Goal: Transaction & Acquisition: Purchase product/service

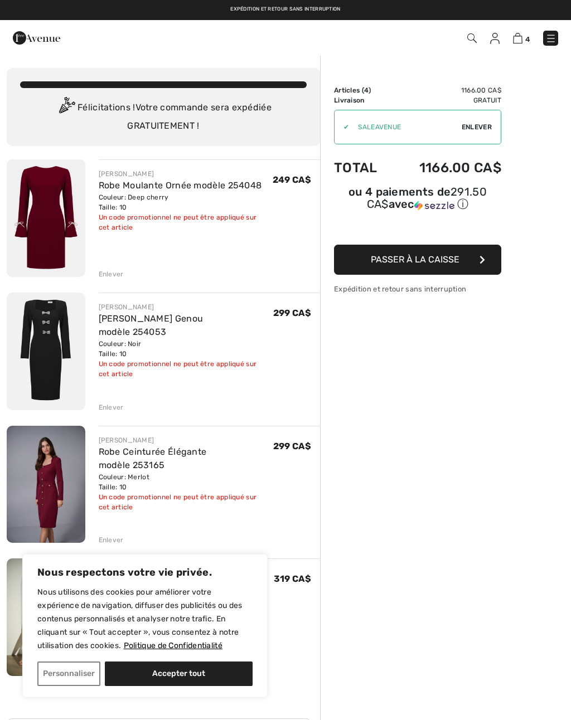
click at [215, 681] on button "Accepter tout" at bounding box center [179, 674] width 148 height 25
checkbox input "true"
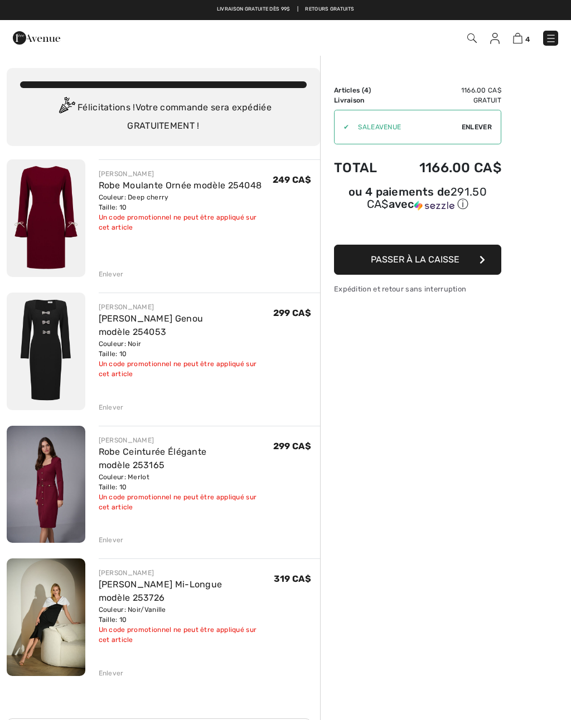
click at [56, 612] on img at bounding box center [46, 618] width 79 height 118
click at [57, 229] on img at bounding box center [46, 218] width 79 height 118
click at [62, 456] on img at bounding box center [46, 485] width 79 height 118
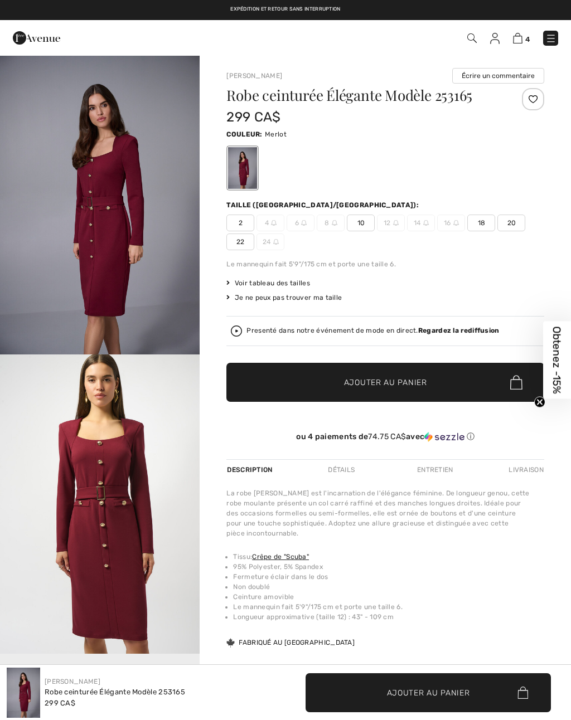
checkbox input "true"
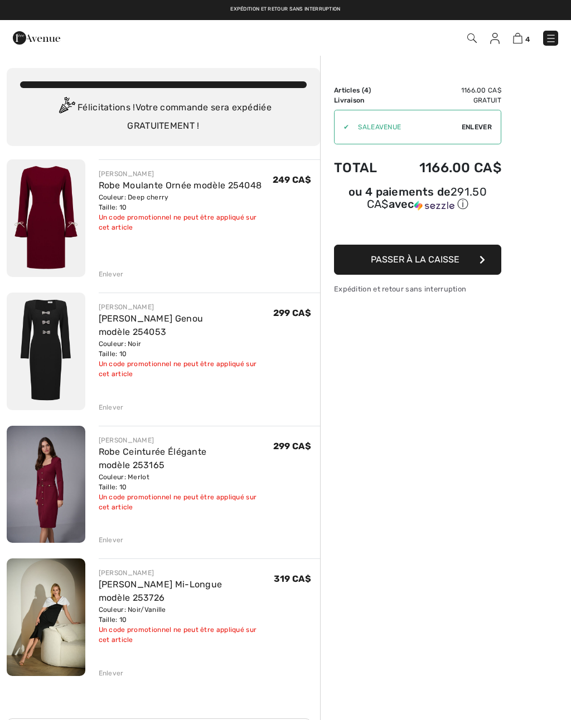
click at [61, 341] on img at bounding box center [46, 352] width 79 height 118
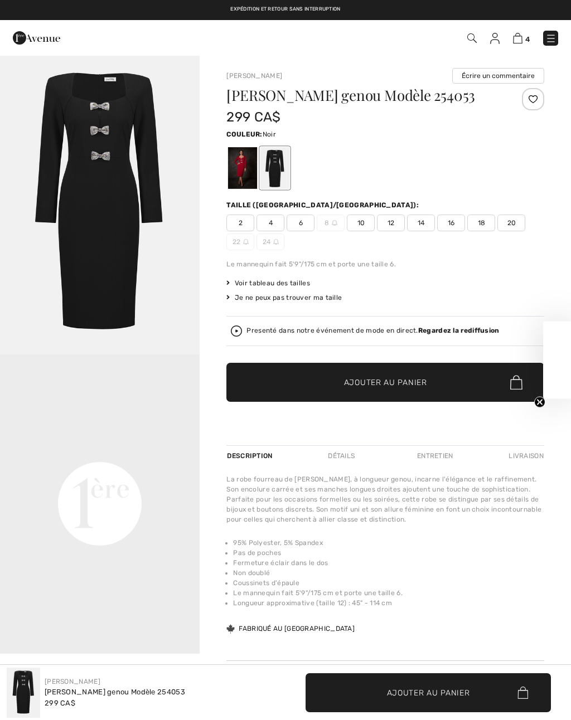
checkbox input "true"
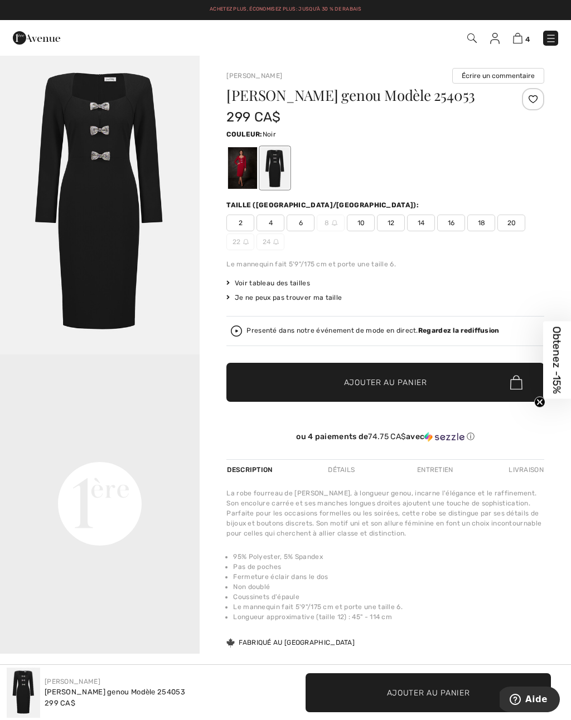
click at [243, 161] on div at bounding box center [242, 168] width 29 height 42
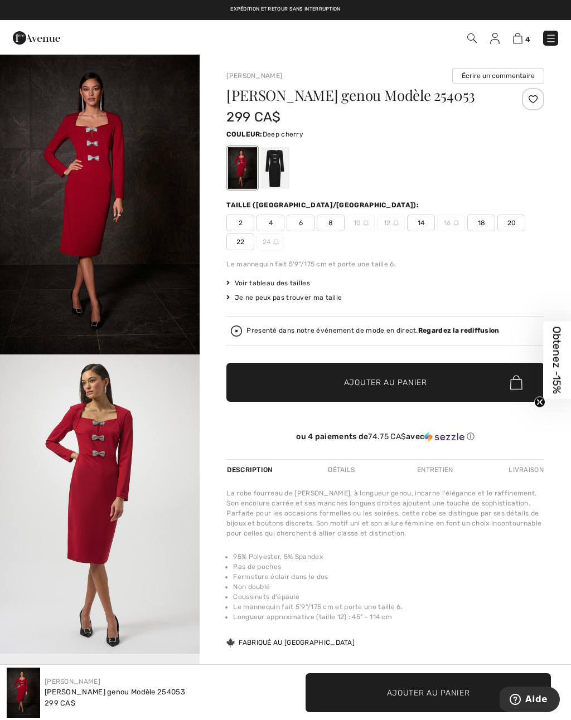
click at [281, 167] on div at bounding box center [274, 168] width 29 height 42
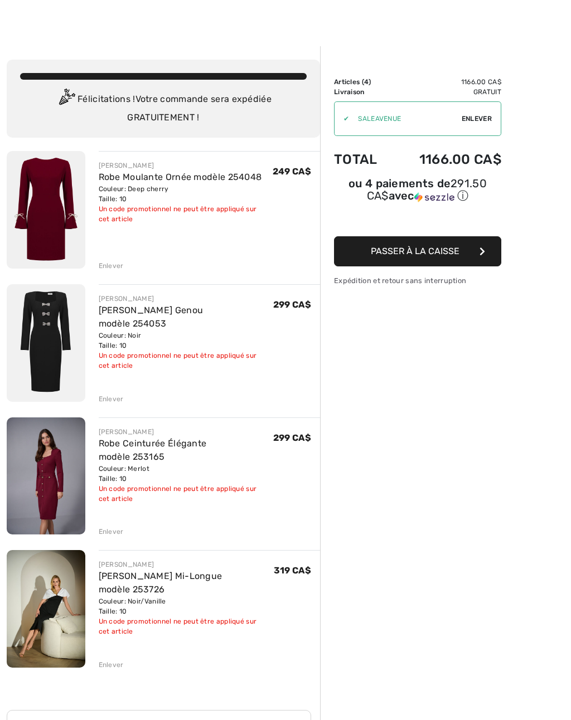
scroll to position [11, 0]
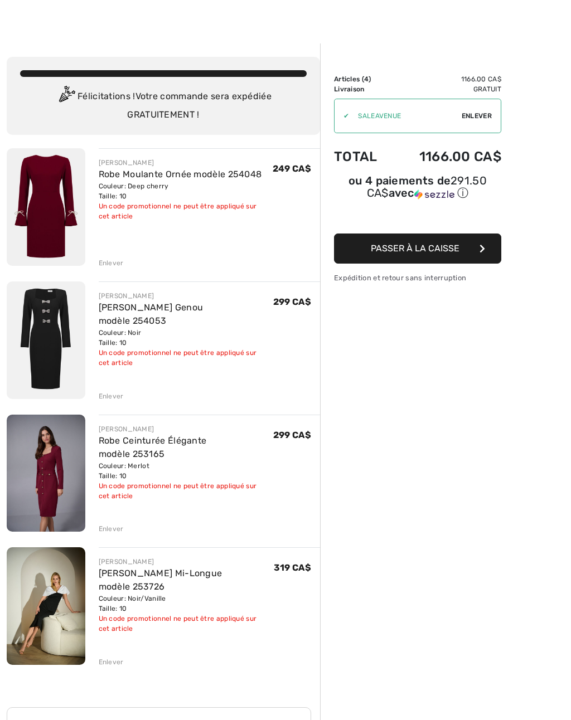
click at [117, 531] on div "Enlever" at bounding box center [111, 529] width 25 height 10
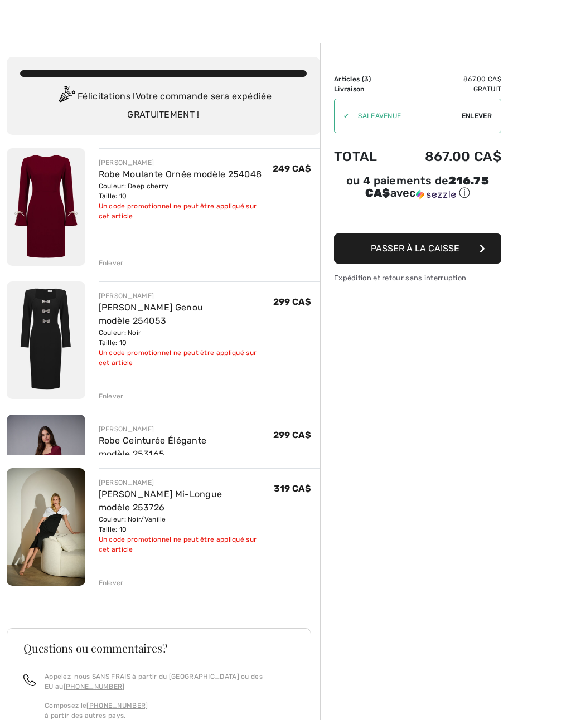
click at [120, 672] on div "Appelez-nous SANS FRAIS à partir du Canada ou des EU au +1 (888) 605-5525 Compo…" at bounding box center [165, 701] width 259 height 58
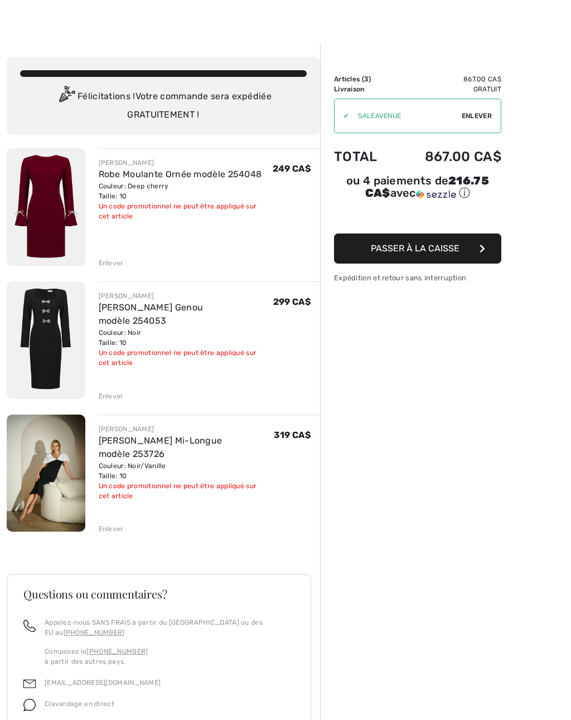
click at [118, 534] on div "Enlever" at bounding box center [111, 529] width 25 height 10
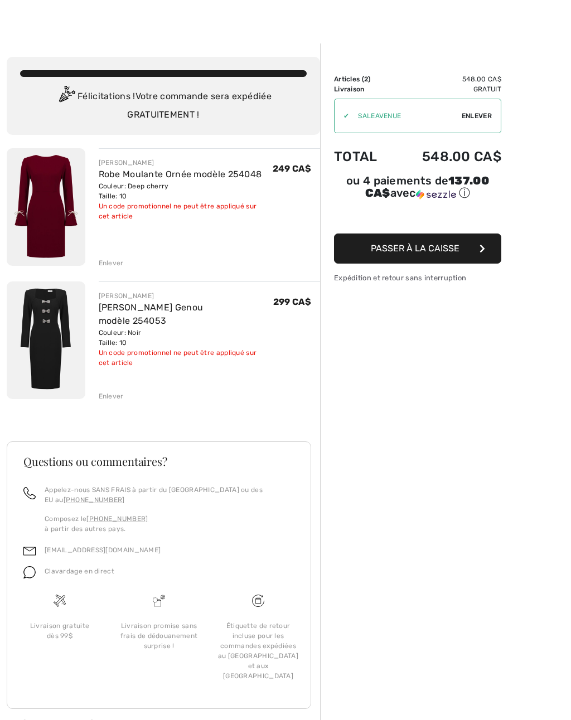
scroll to position [0, 0]
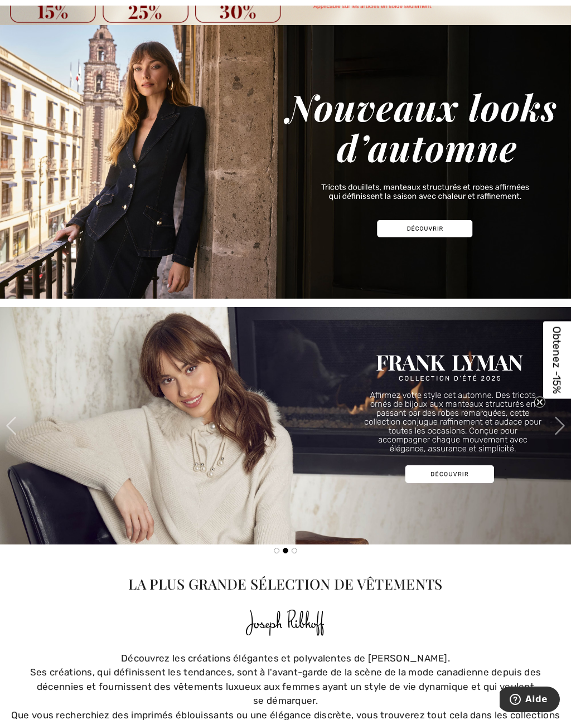
scroll to position [82, 0]
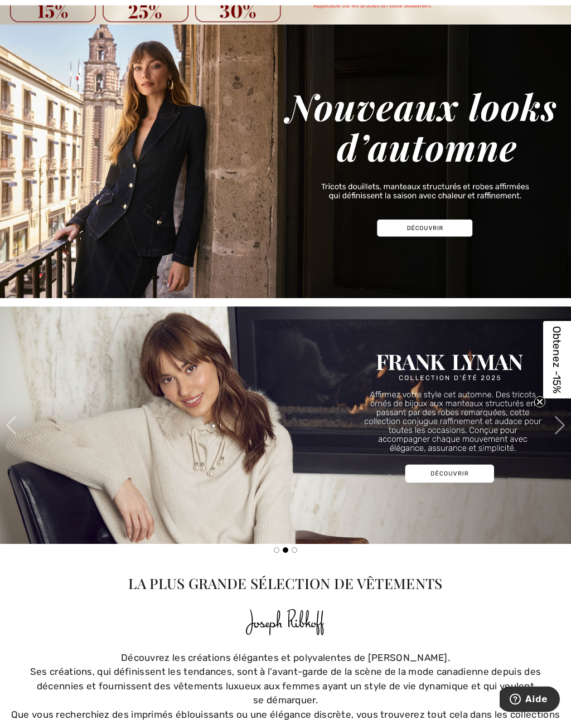
click at [499, 417] on img at bounding box center [285, 426] width 571 height 238
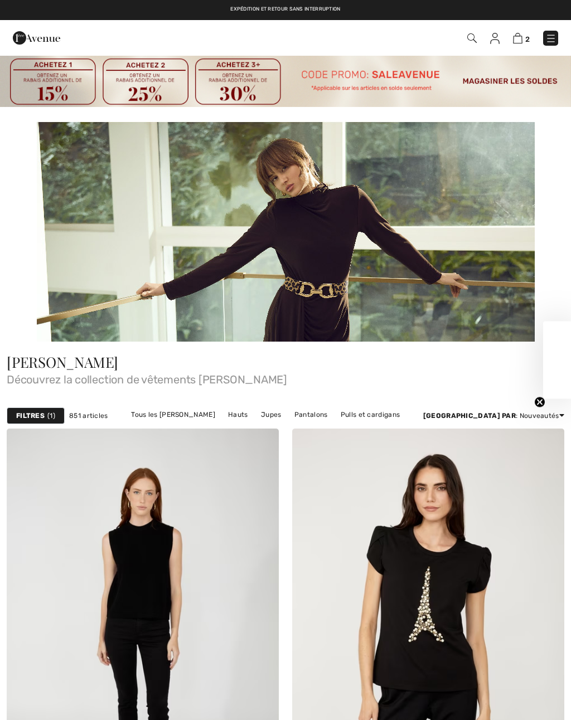
checkbox input "true"
click at [351, 419] on link "Pulls et cardigans" at bounding box center [370, 415] width 70 height 14
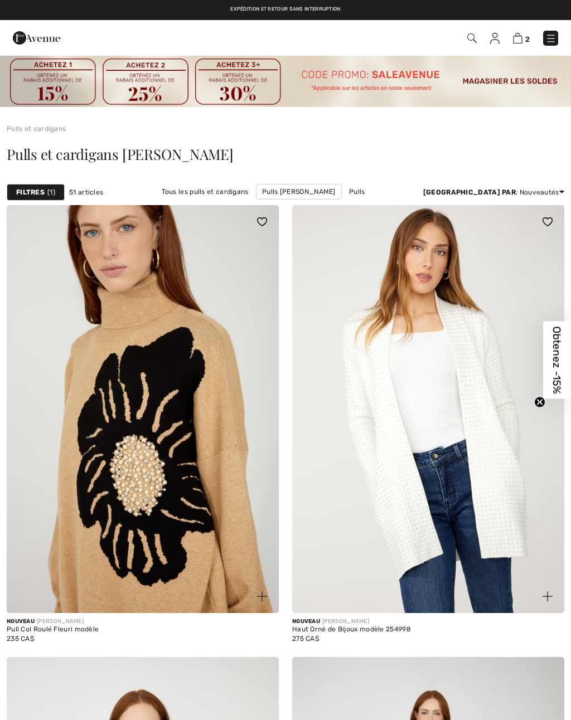
checkbox input "true"
click at [54, 189] on span "1" at bounding box center [51, 192] width 8 height 10
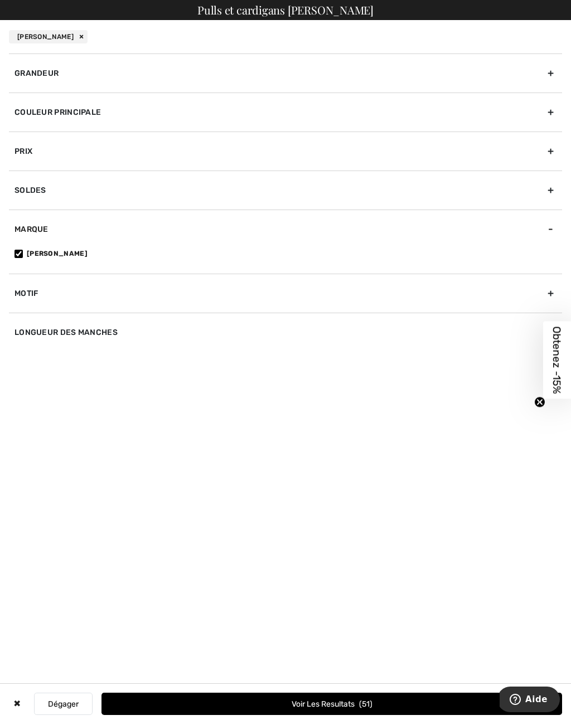
click at [548, 72] on div "Grandeur" at bounding box center [285, 73] width 553 height 39
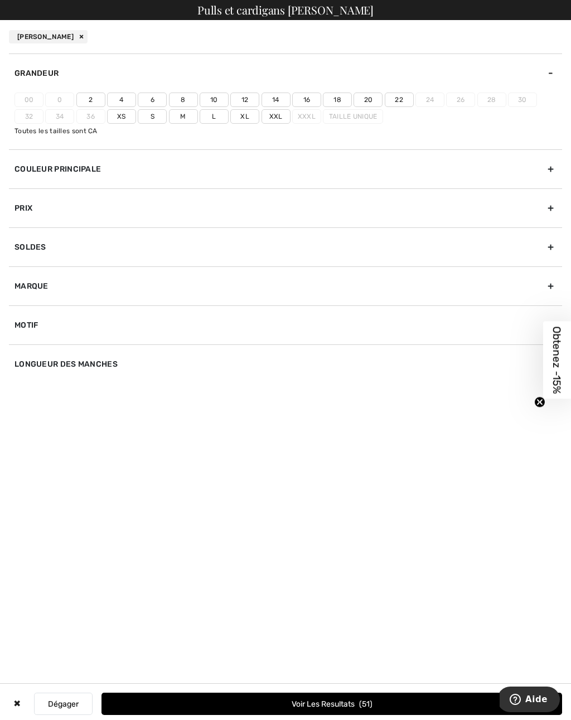
click at [554, 163] on div "Couleur Principale" at bounding box center [285, 168] width 553 height 39
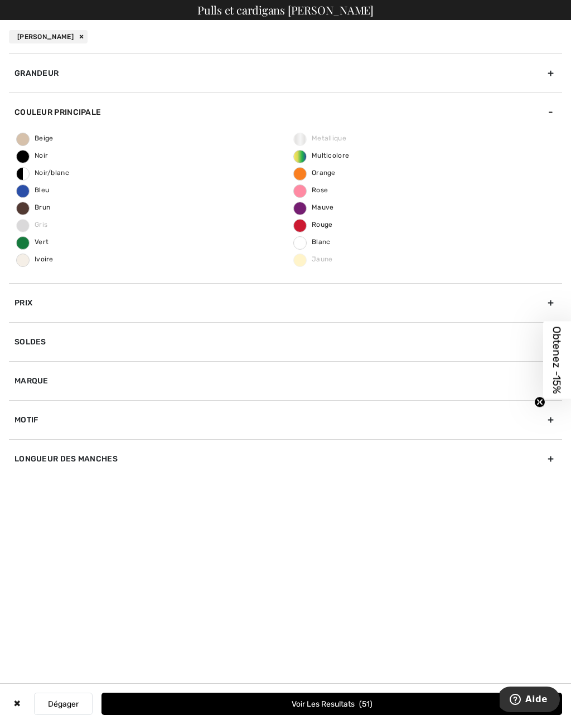
click at [45, 157] on span "Noir" at bounding box center [32, 156] width 31 height 8
click at [0, 0] on input "Noir" at bounding box center [0, 0] width 0 height 0
click at [62, 170] on span "Noir/blanc" at bounding box center [43, 173] width 52 height 8
click at [0, 0] on input "Noir/blanc" at bounding box center [0, 0] width 0 height 0
click at [48, 192] on span "Bleu" at bounding box center [33, 190] width 32 height 8
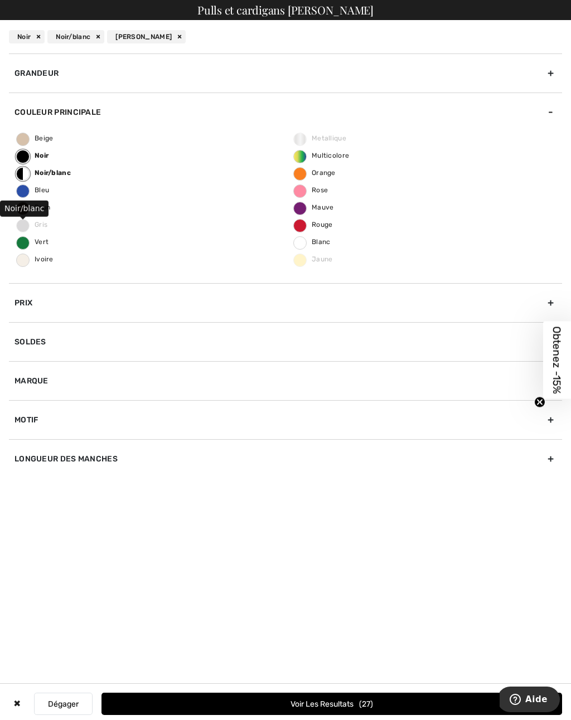
click at [0, 0] on input "Bleu" at bounding box center [0, 0] width 0 height 0
click at [331, 224] on span "Rouge" at bounding box center [313, 225] width 39 height 8
click at [0, 0] on input "Rouge" at bounding box center [0, 0] width 0 height 0
click at [429, 424] on div "Motif" at bounding box center [285, 419] width 553 height 39
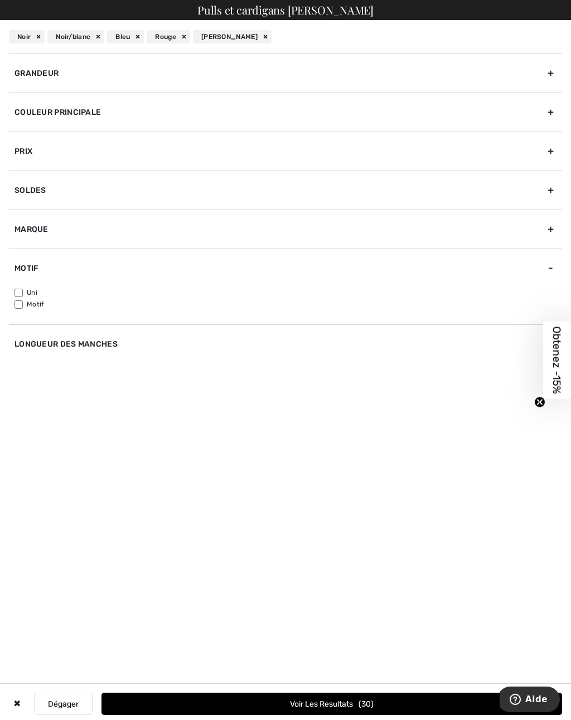
click at [21, 286] on div "Motif" at bounding box center [285, 268] width 553 height 39
click at [142, 273] on div "Motif" at bounding box center [285, 268] width 553 height 39
click at [22, 289] on input"] "Uni" at bounding box center [18, 293] width 8 height 8
checkbox input"] "true"
click at [354, 704] on button "Voir les resultats 17" at bounding box center [331, 704] width 461 height 22
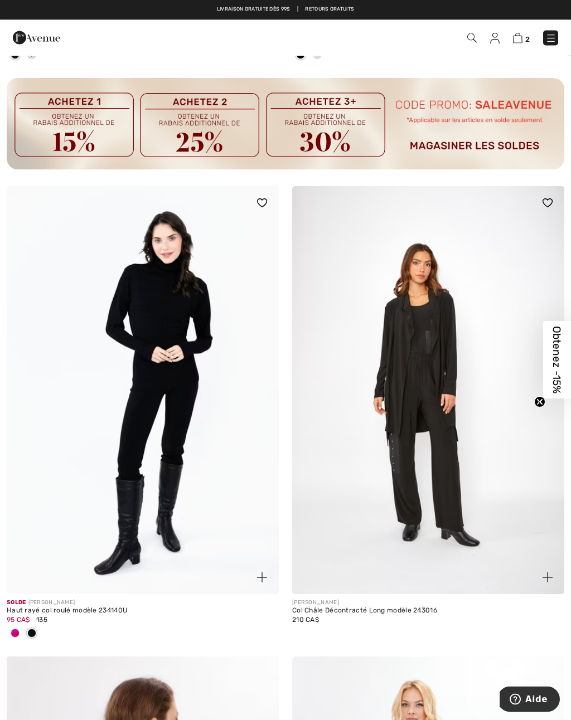
scroll to position [2943, 0]
click at [165, 396] on img at bounding box center [143, 390] width 272 height 408
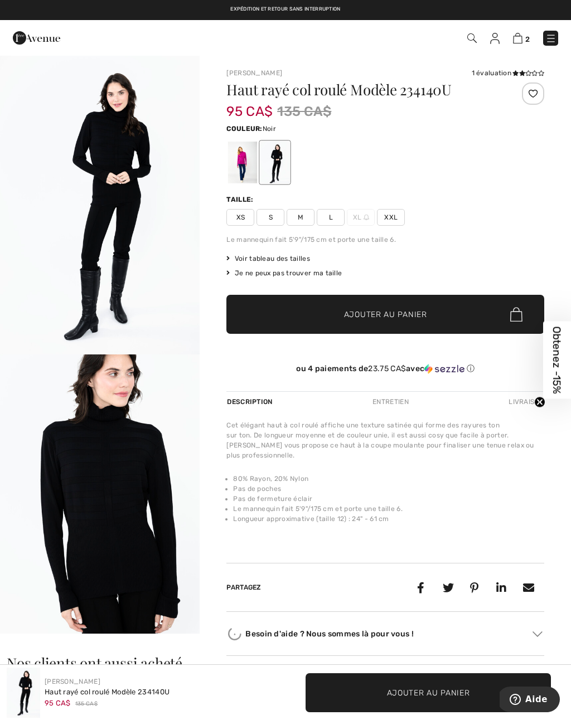
click at [141, 533] on img "2 / 4" at bounding box center [100, 505] width 200 height 300
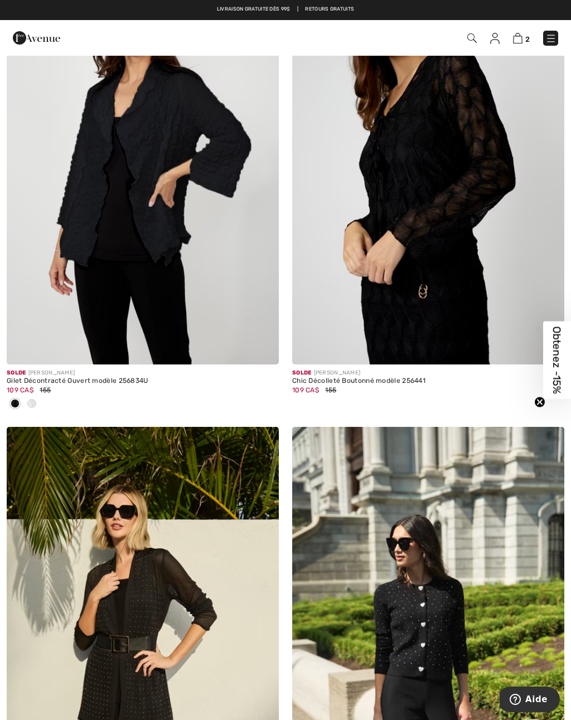
scroll to position [2077, 0]
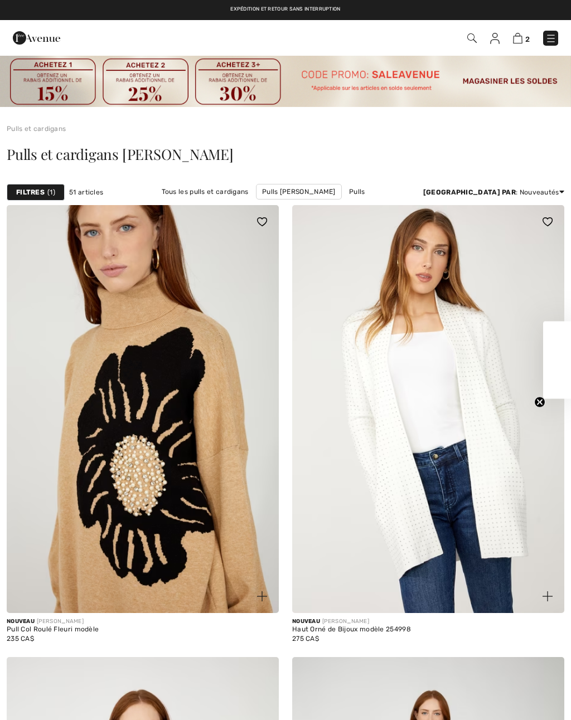
checkbox input "true"
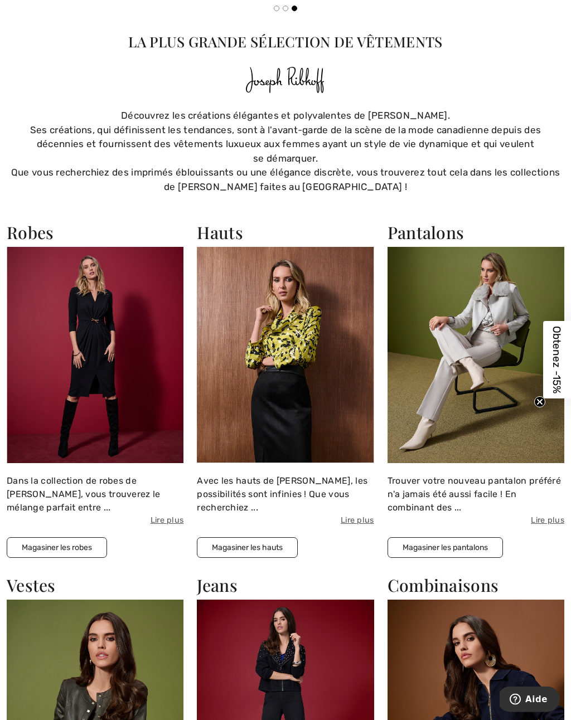
scroll to position [625, 0]
click at [315, 412] on img at bounding box center [285, 355] width 177 height 216
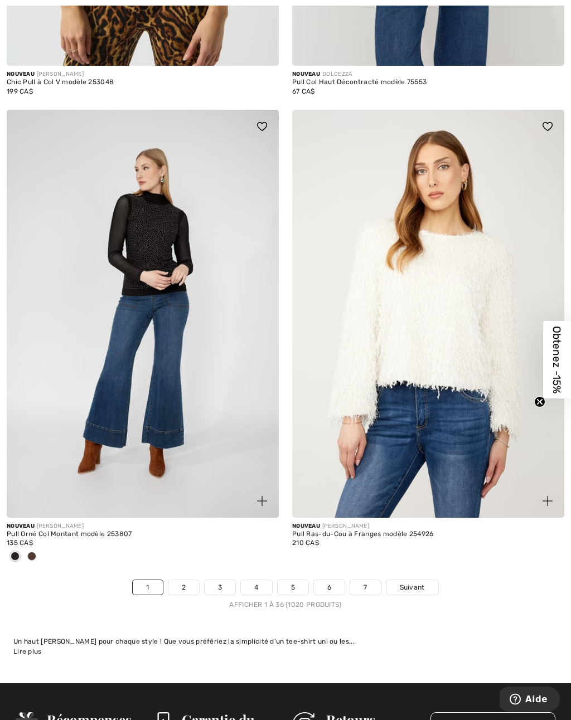
scroll to position [8243, 0]
click at [428, 583] on link "Suivant" at bounding box center [412, 588] width 52 height 14
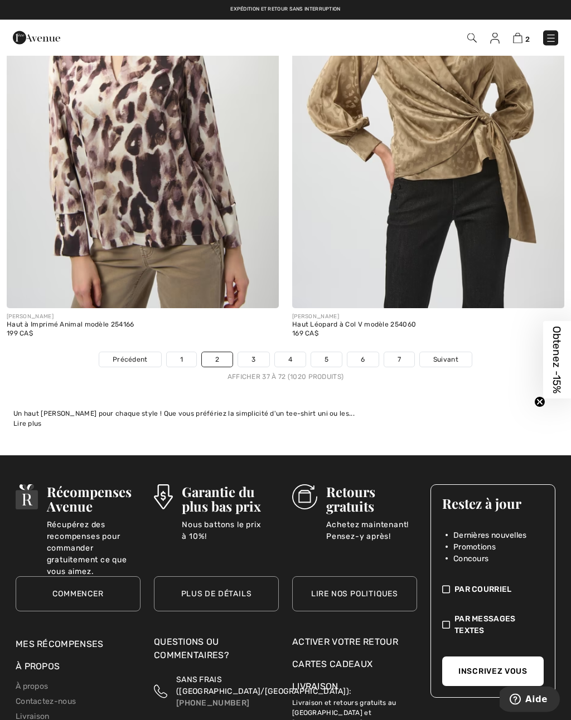
scroll to position [8397, 0]
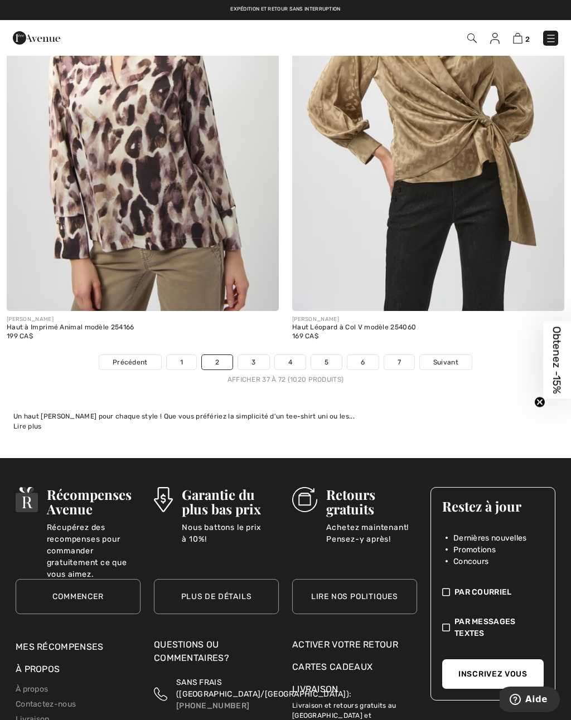
click at [263, 355] on link "3" at bounding box center [253, 362] width 31 height 14
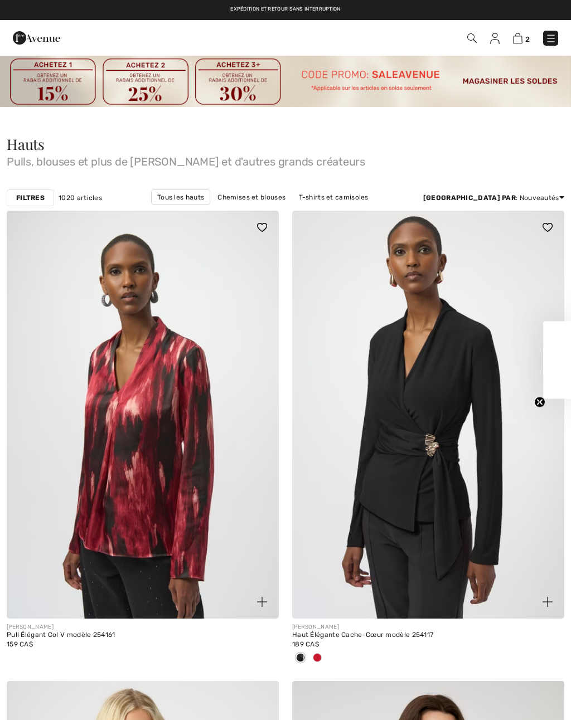
checkbox input "true"
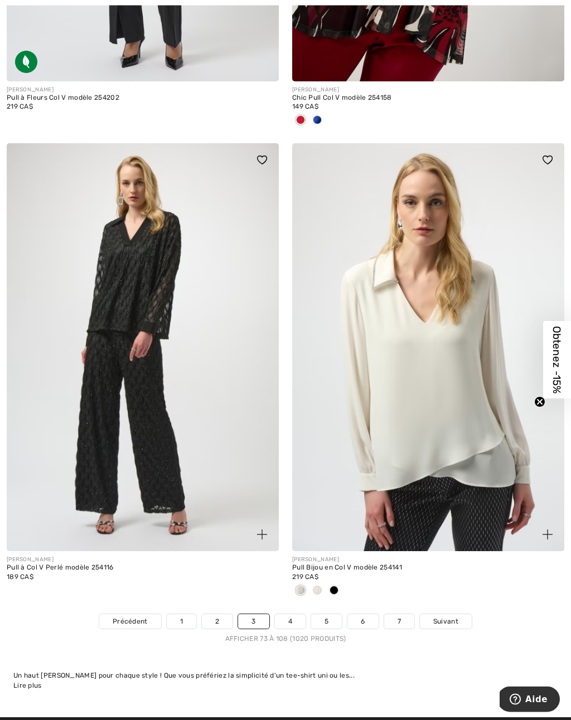
scroll to position [8100, 0]
click at [438, 620] on link "Suivant" at bounding box center [446, 622] width 52 height 14
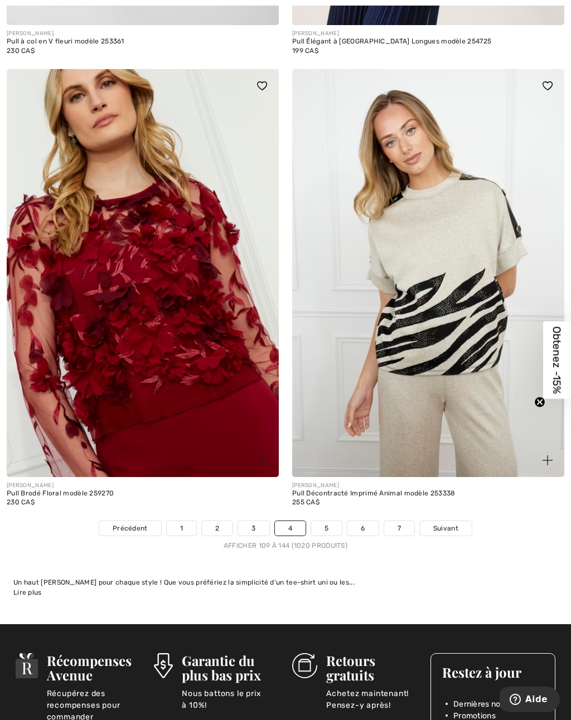
scroll to position [8271, 0]
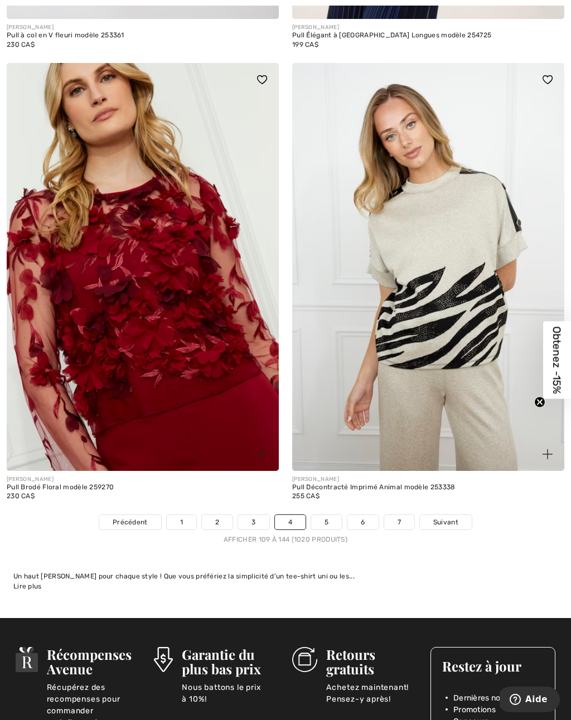
click at [443, 521] on link "Suivant" at bounding box center [446, 522] width 52 height 14
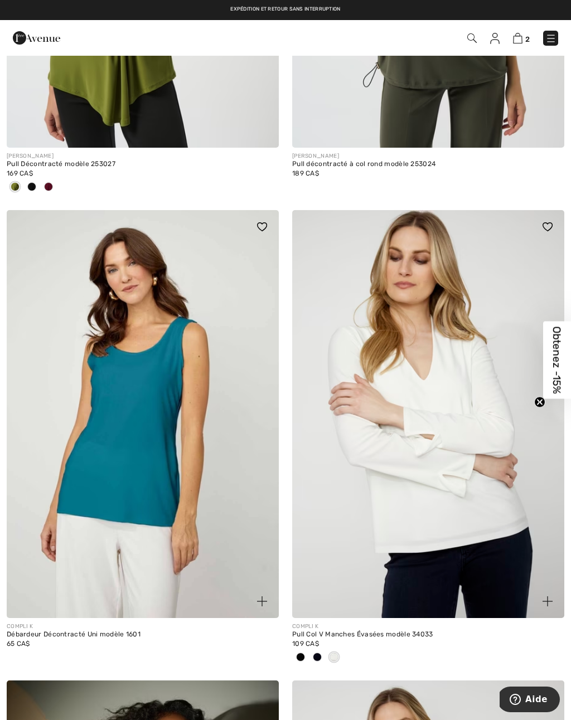
scroll to position [4741, 0]
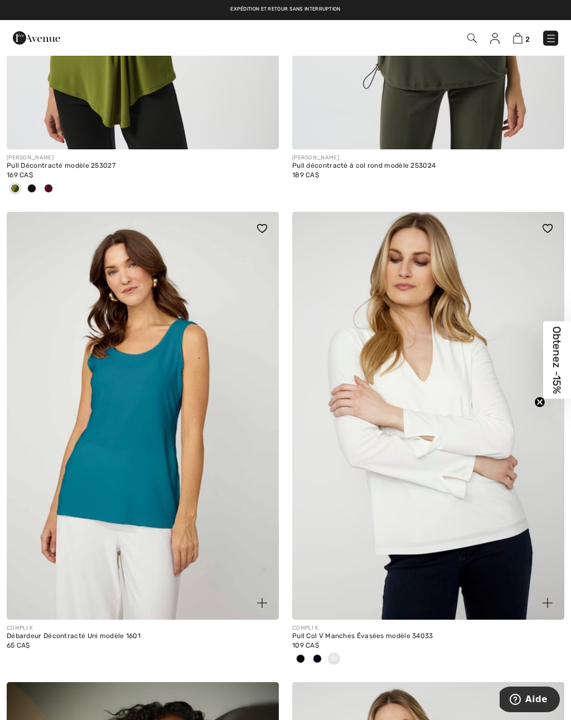
click at [468, 492] on img at bounding box center [428, 416] width 272 height 408
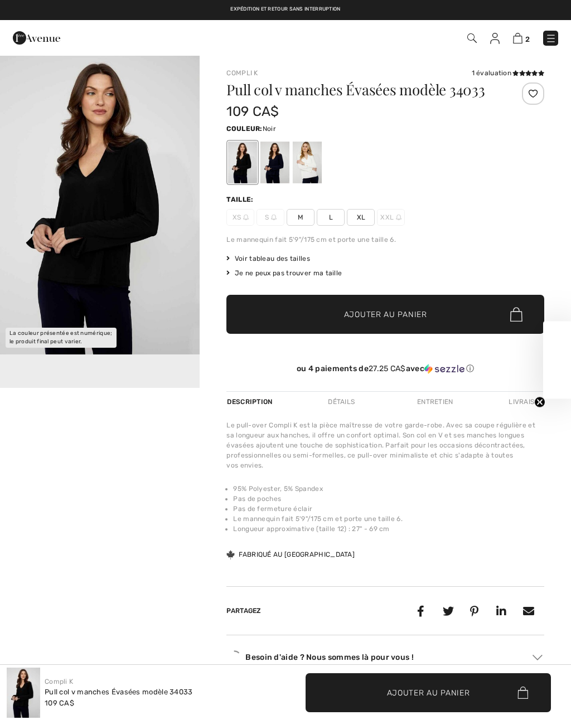
checkbox input "true"
click at [307, 219] on span "M" at bounding box center [301, 217] width 28 height 17
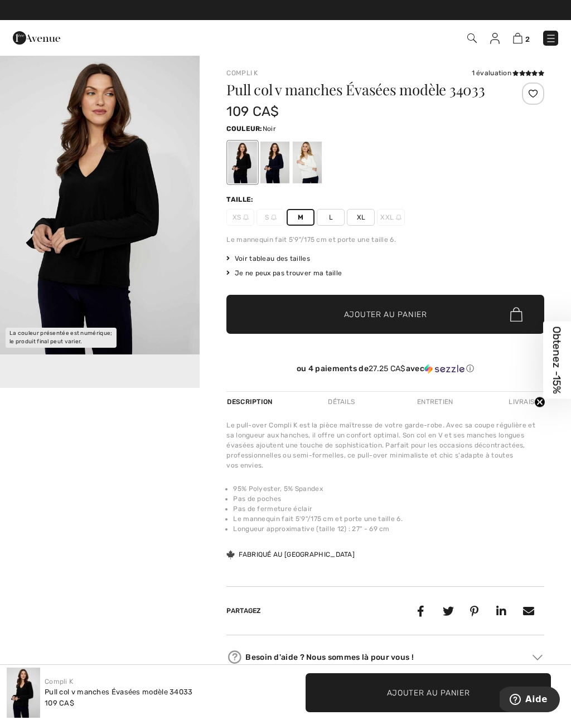
click at [398, 317] on span "Ajouter au panier" at bounding box center [385, 315] width 83 height 12
click at [279, 166] on div at bounding box center [274, 163] width 29 height 42
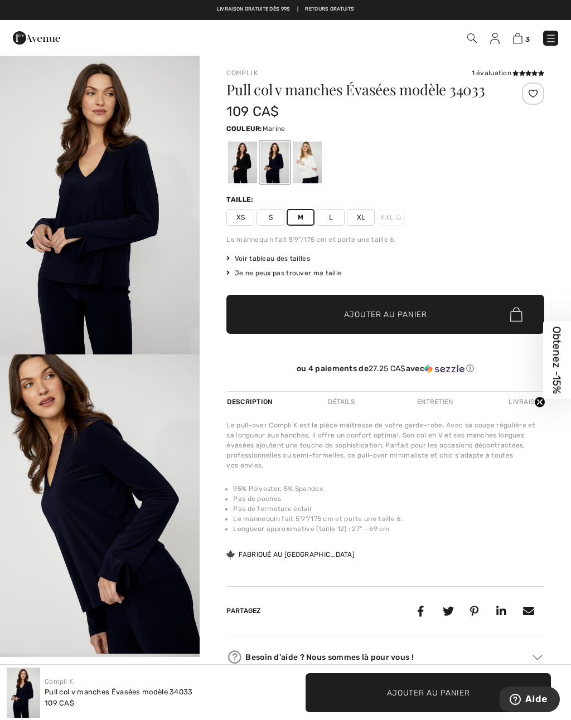
click at [310, 166] on div at bounding box center [307, 163] width 29 height 42
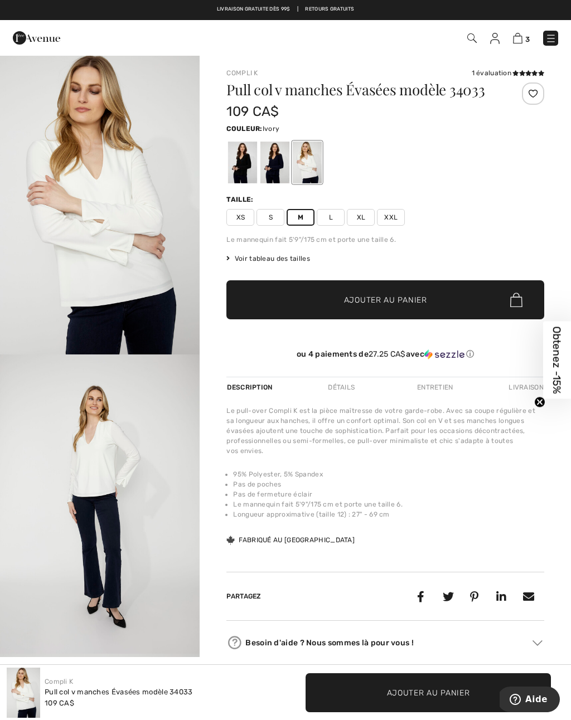
click at [395, 301] on span "Ajouter au panier" at bounding box center [385, 300] width 83 height 12
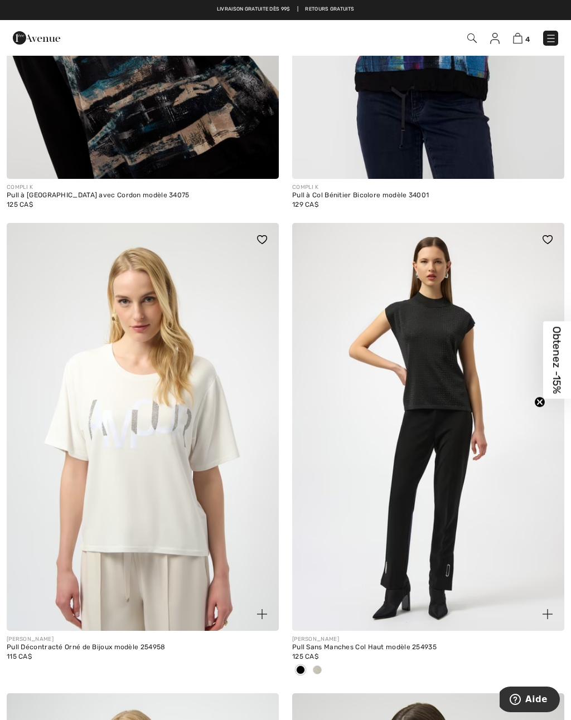
scroll to position [6340, 0]
click at [442, 528] on img at bounding box center [428, 428] width 272 height 408
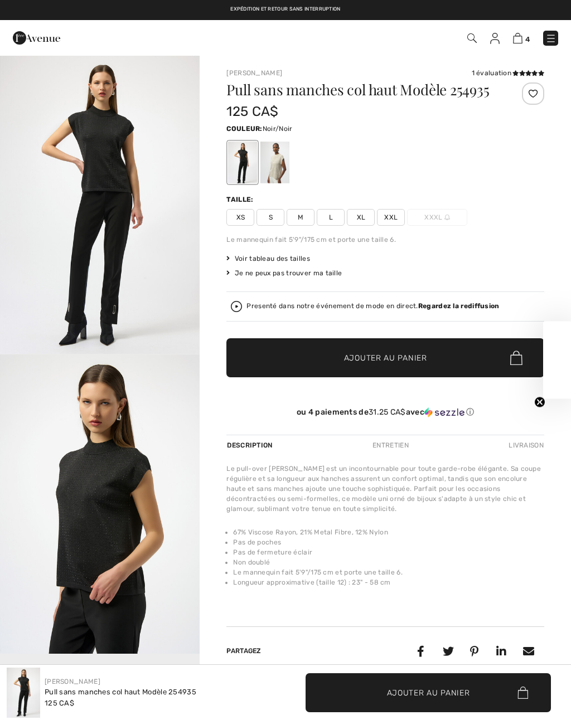
checkbox input "true"
click at [287, 162] on div at bounding box center [274, 163] width 29 height 42
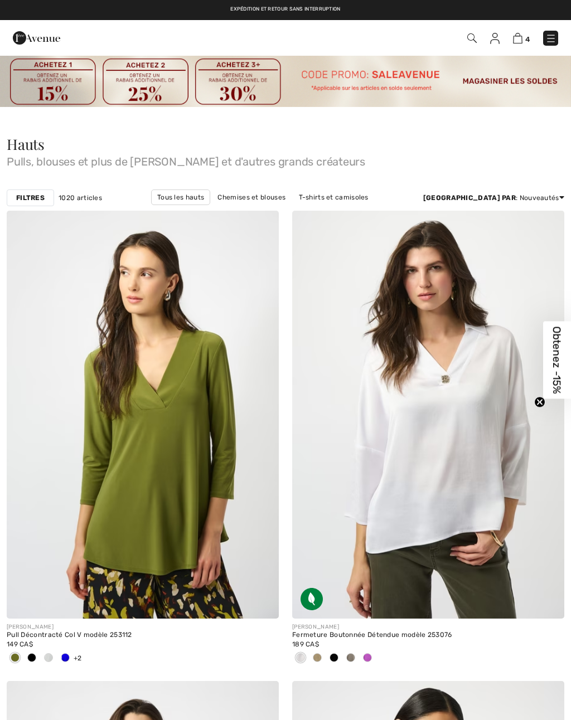
checkbox input "true"
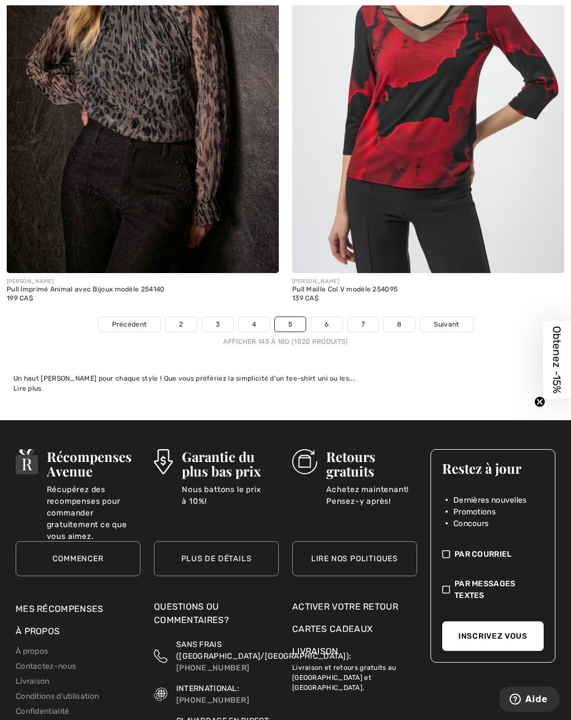
scroll to position [8561, 0]
click at [453, 320] on span "Suivant" at bounding box center [446, 325] width 25 height 10
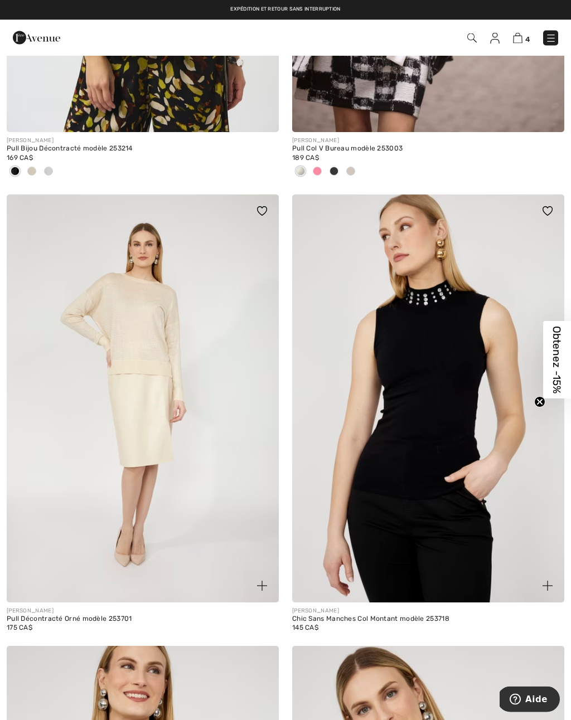
scroll to position [6148, 0]
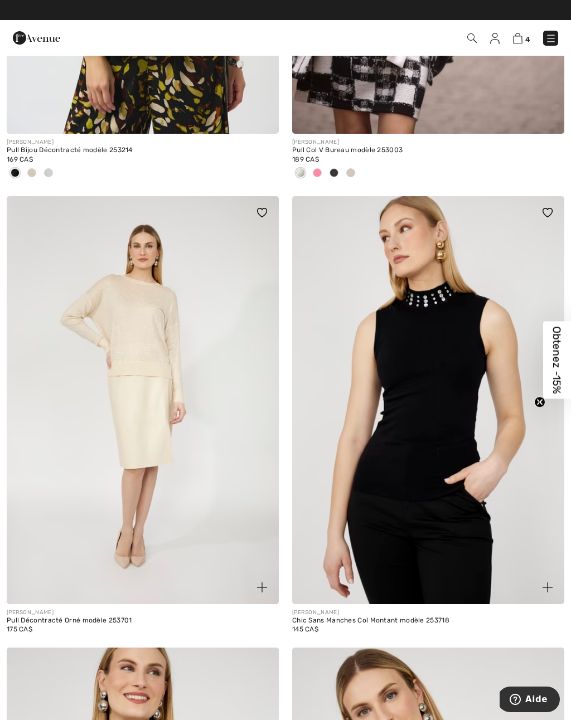
click at [460, 518] on img at bounding box center [428, 400] width 272 height 408
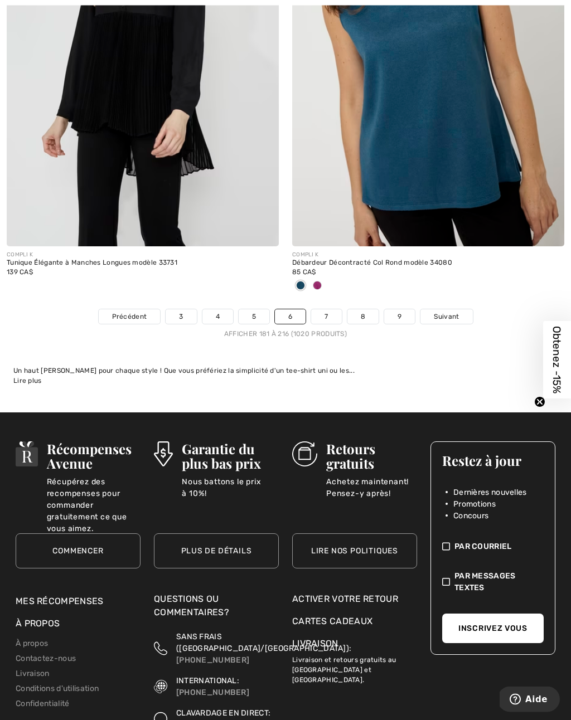
scroll to position [8423, 0]
click at [447, 315] on link "Suivant" at bounding box center [446, 317] width 52 height 14
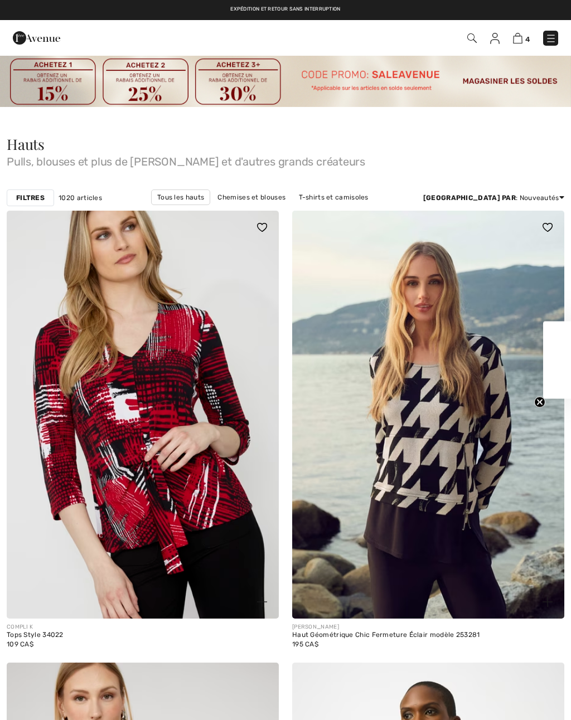
checkbox input "true"
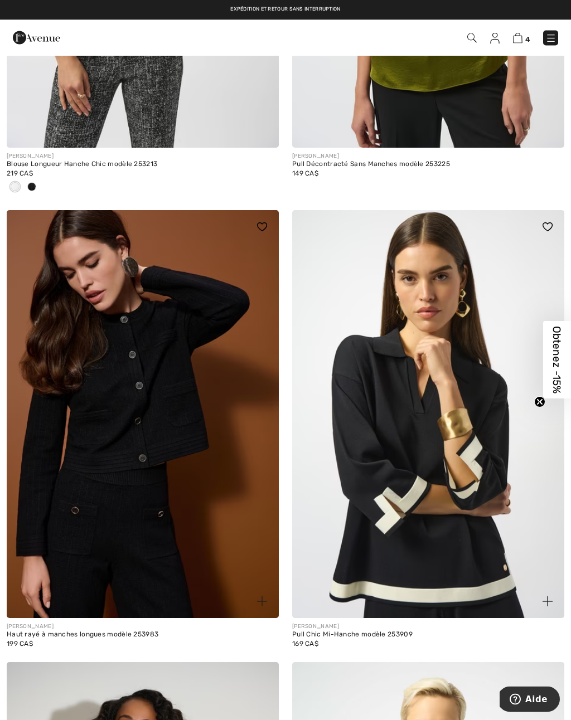
scroll to position [1846, 0]
click at [454, 549] on img at bounding box center [428, 414] width 272 height 408
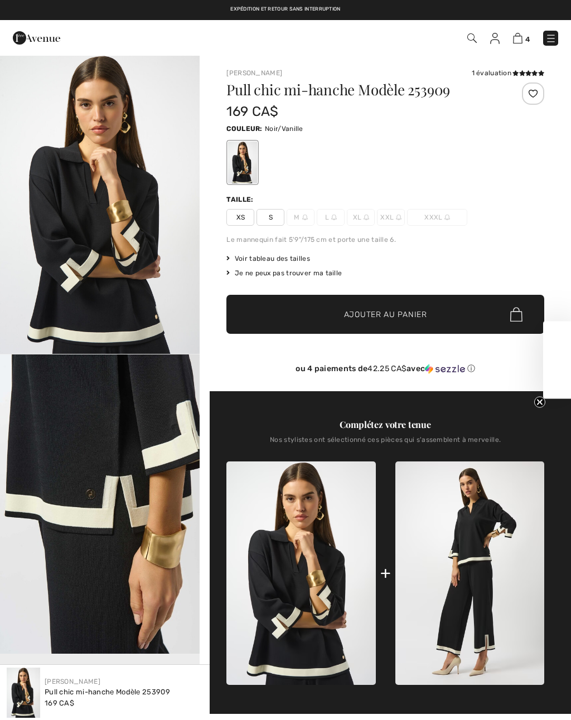
checkbox input "true"
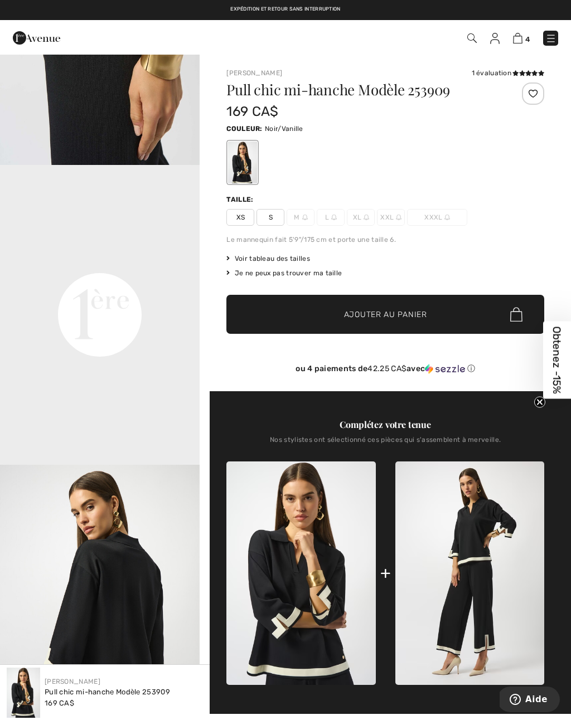
scroll to position [489, 0]
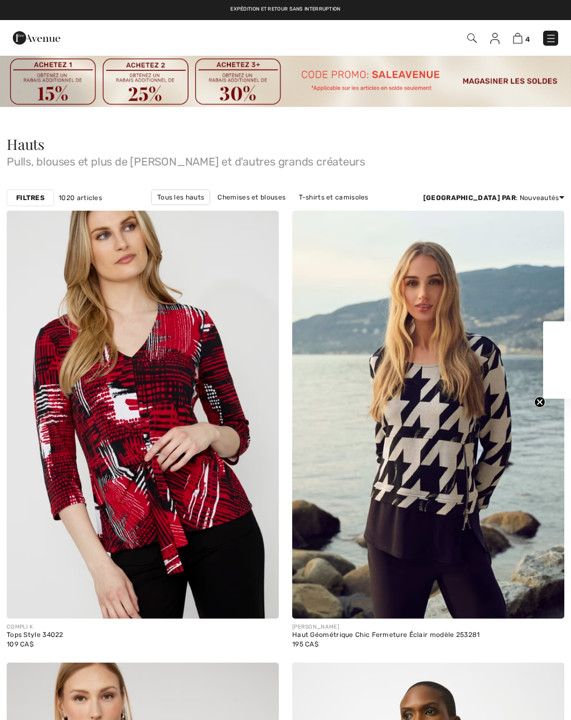
scroll to position [1864, 0]
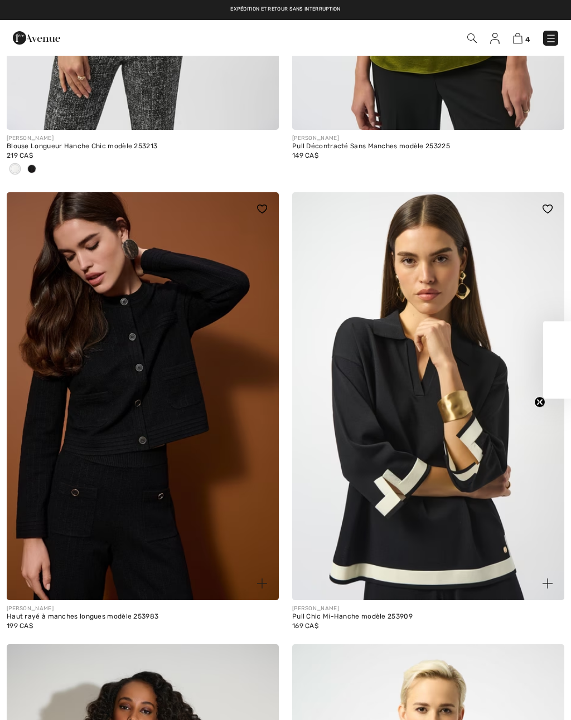
checkbox input "true"
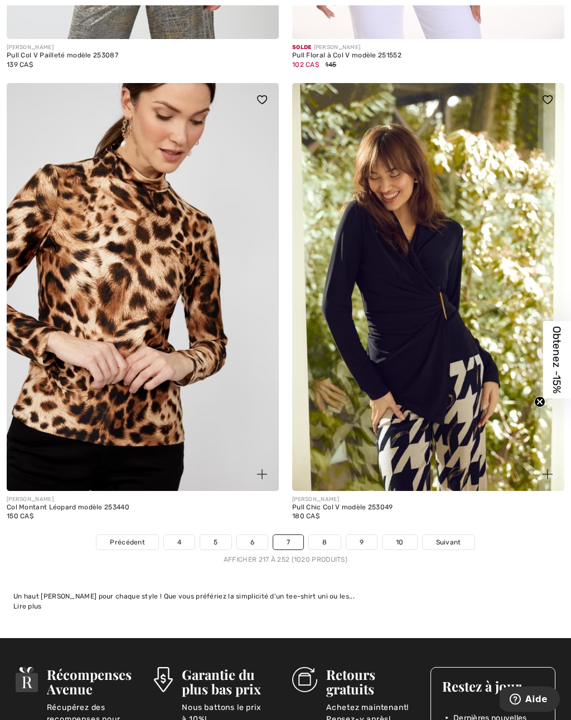
scroll to position [8198, 0]
click at [328, 541] on link "8" at bounding box center [324, 542] width 31 height 14
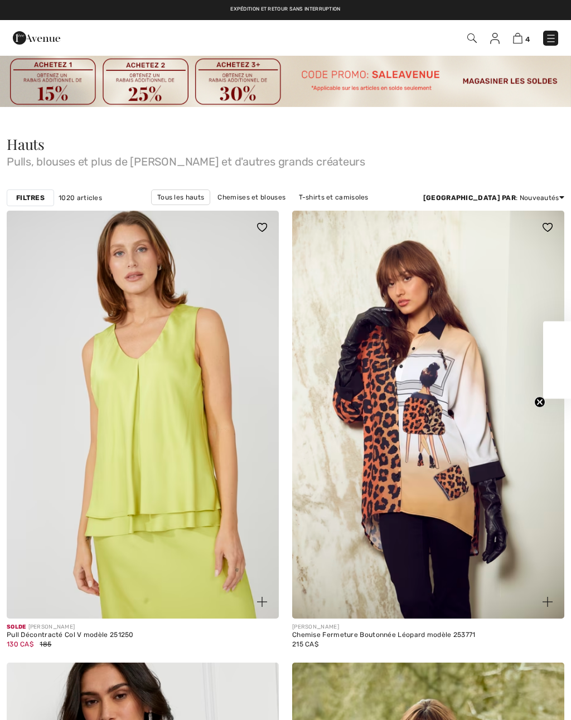
checkbox input "true"
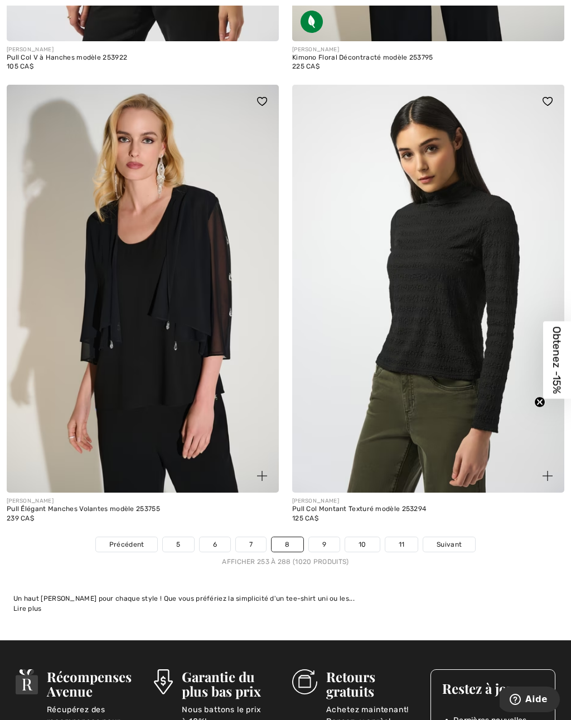
scroll to position [8214, 0]
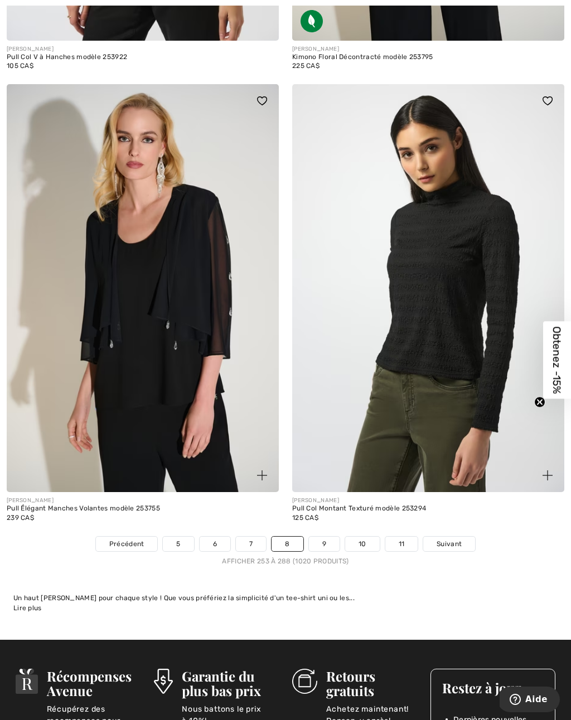
click at [449, 541] on span "Suivant" at bounding box center [449, 544] width 25 height 10
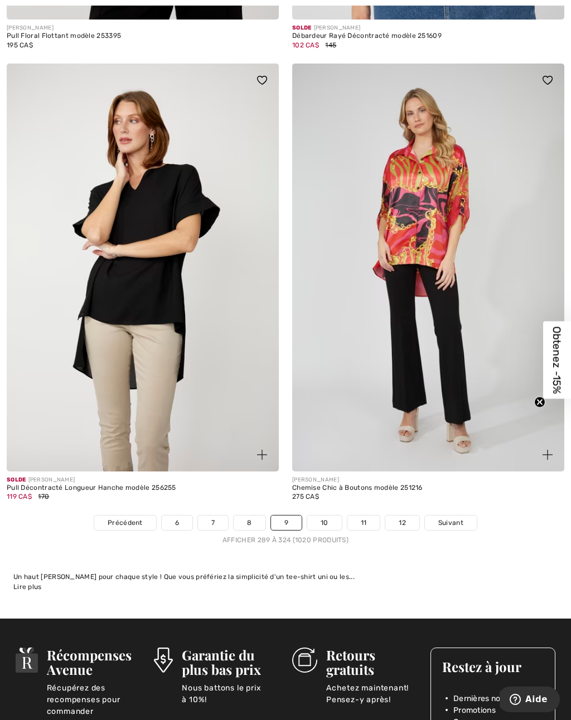
scroll to position [8222, 0]
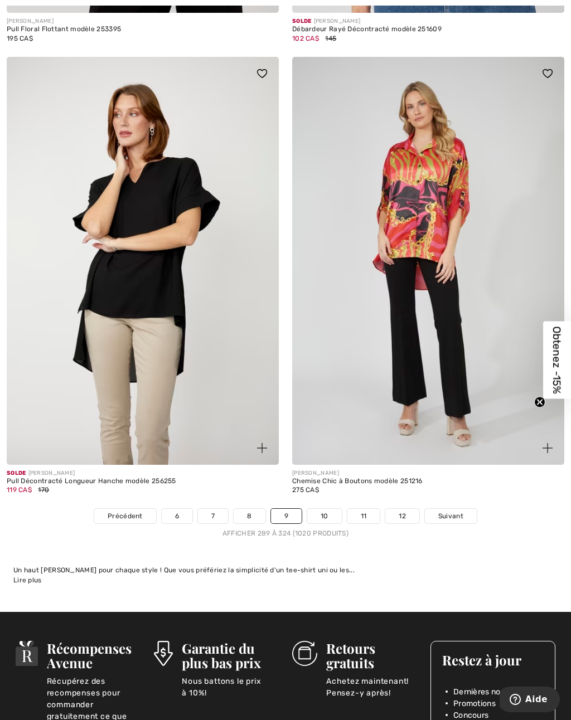
click at [456, 511] on span "Suivant" at bounding box center [450, 516] width 25 height 10
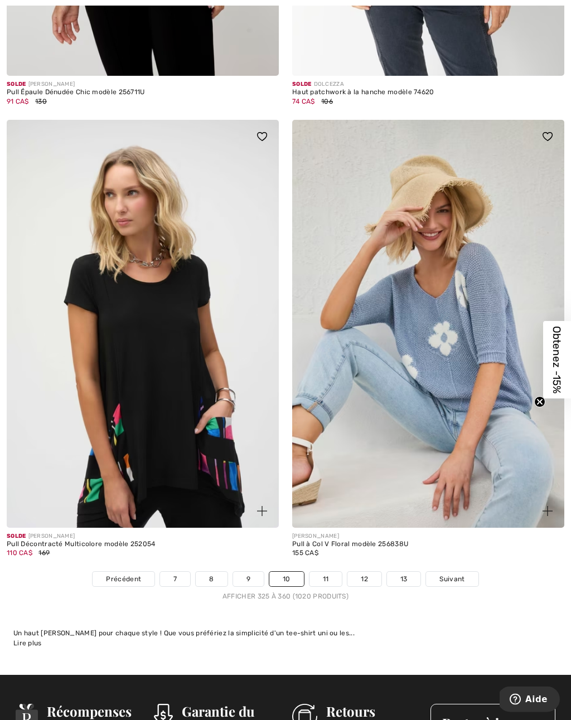
scroll to position [8051, 0]
click at [460, 574] on span "Suivant" at bounding box center [451, 579] width 25 height 10
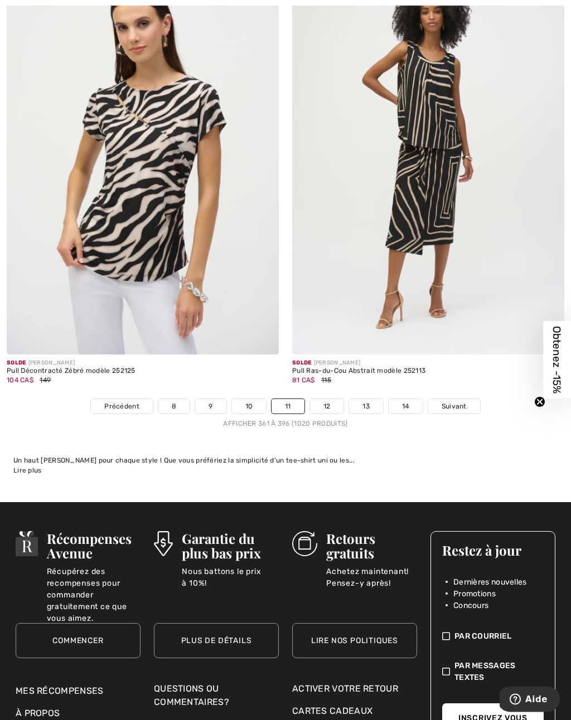
scroll to position [8426, 0]
click at [332, 399] on link "12" at bounding box center [327, 406] width 34 height 14
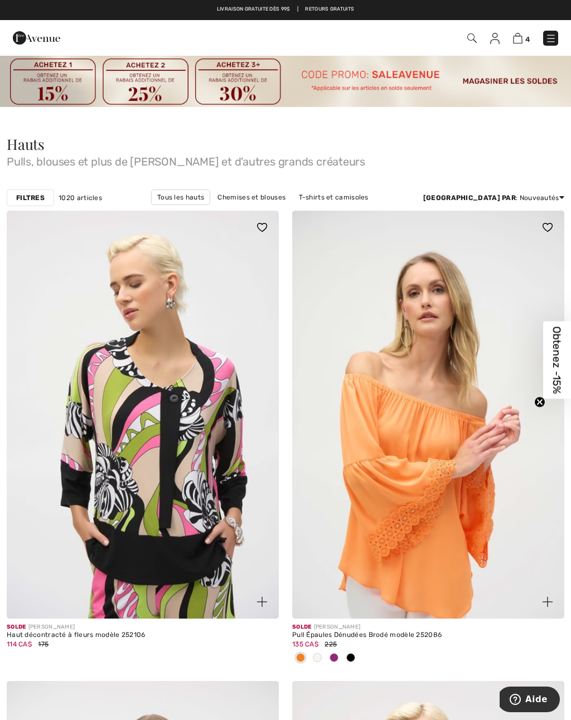
click at [252, 196] on link "Chemises et blouses" at bounding box center [251, 197] width 79 height 14
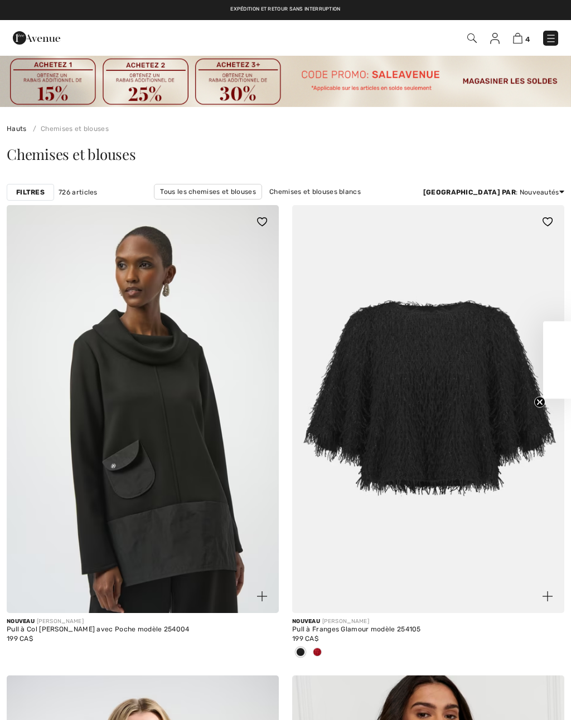
checkbox input "true"
click at [46, 194] on div "Filtres" at bounding box center [30, 192] width 47 height 17
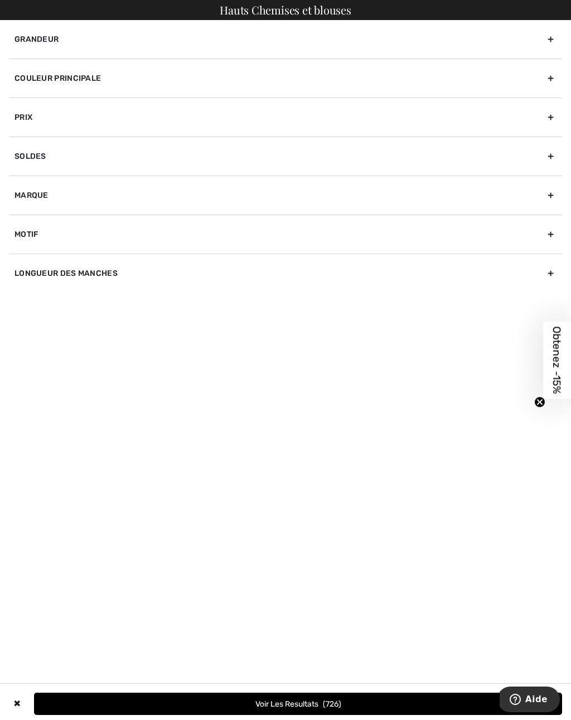
click at [552, 81] on div "Couleur Principale" at bounding box center [285, 78] width 553 height 39
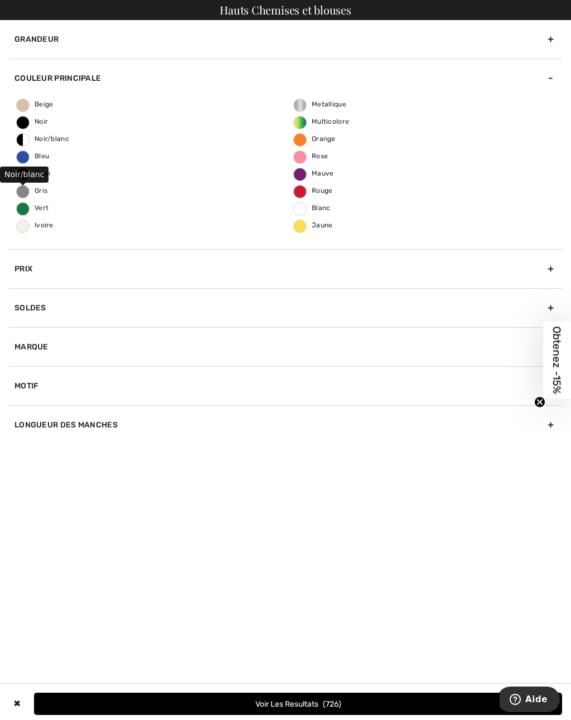
click at [61, 136] on span "Noir/blanc" at bounding box center [43, 139] width 52 height 8
click at [0, 0] on input "Noir/blanc" at bounding box center [0, 0] width 0 height 0
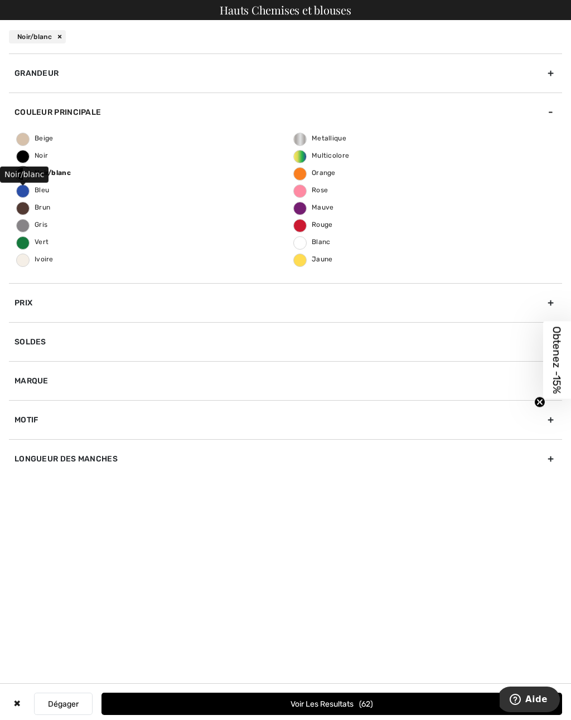
click at [47, 156] on span "Noir" at bounding box center [32, 156] width 31 height 8
click at [0, 0] on input "Noir" at bounding box center [0, 0] width 0 height 0
click at [44, 191] on span "Bleu" at bounding box center [33, 190] width 32 height 8
click at [0, 0] on input "Bleu" at bounding box center [0, 0] width 0 height 0
click at [326, 227] on span "Rouge" at bounding box center [313, 225] width 39 height 8
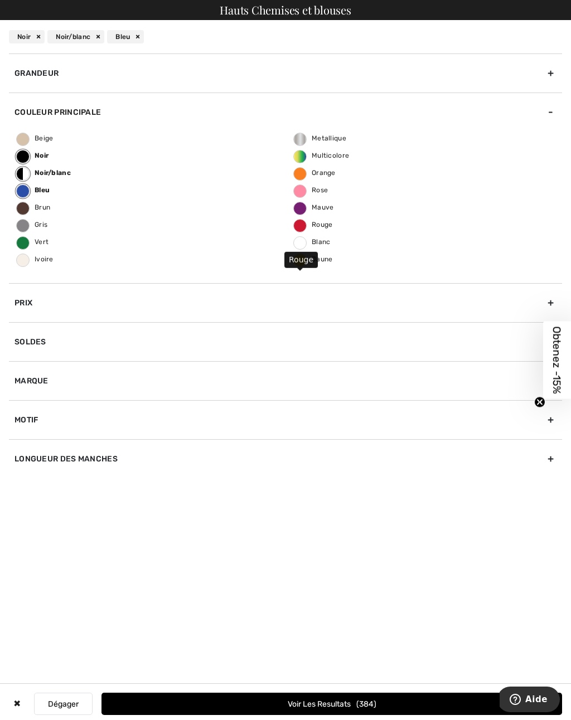
click at [0, 0] on input "Rouge" at bounding box center [0, 0] width 0 height 0
click at [356, 703] on span "404" at bounding box center [366, 704] width 20 height 9
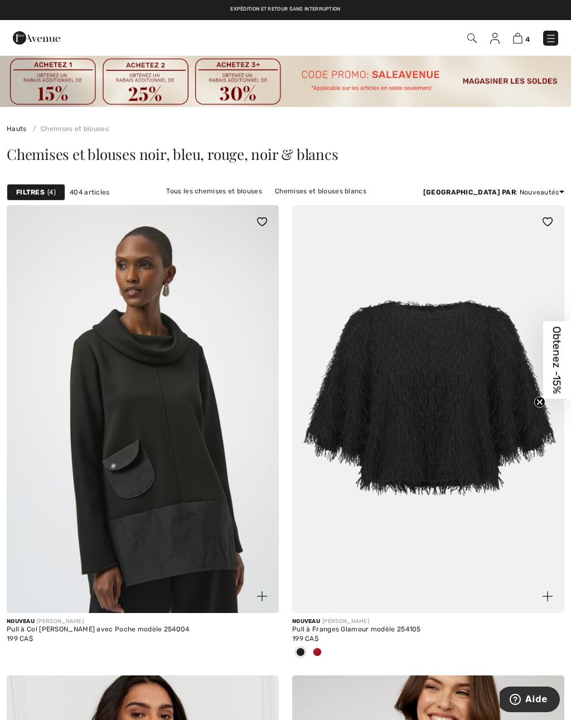
click at [51, 192] on span "4" at bounding box center [51, 192] width 8 height 10
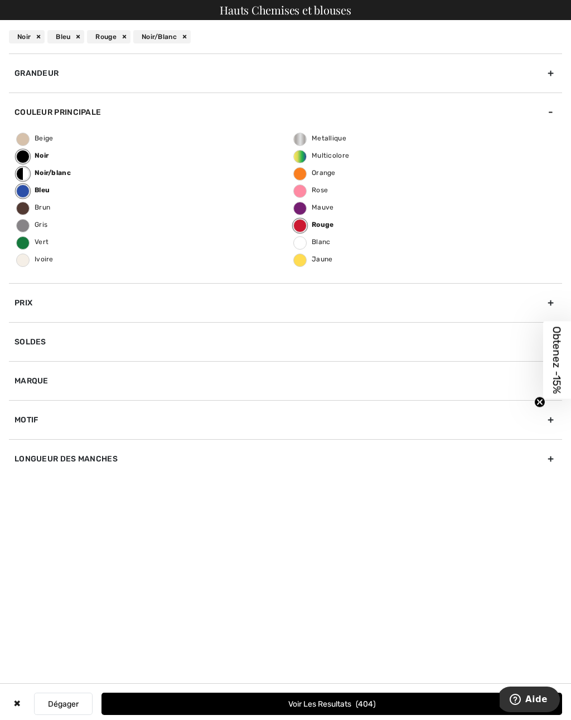
click at [243, 383] on div "Marque" at bounding box center [285, 380] width 553 height 39
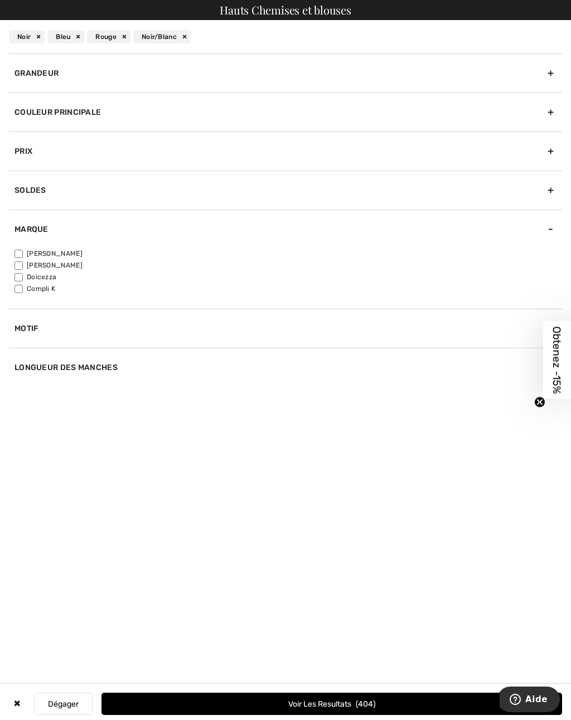
click at [290, 349] on div "Longueur des manches" at bounding box center [285, 367] width 553 height 39
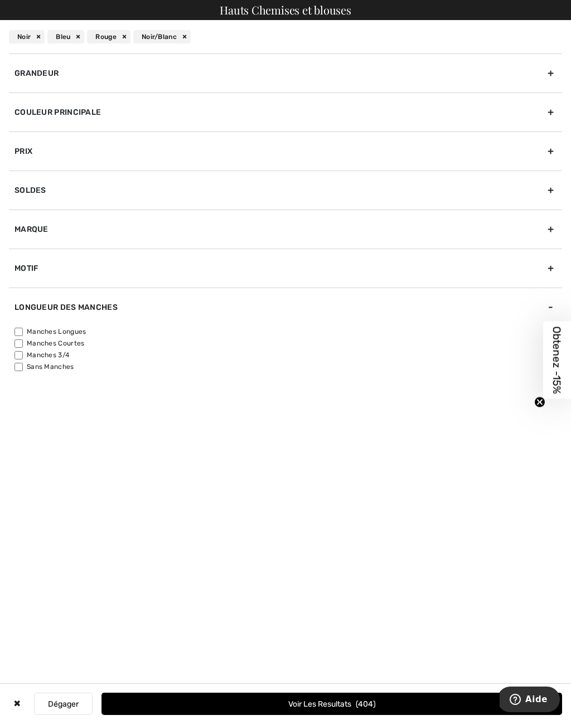
click at [69, 359] on label "Manches 3/4" at bounding box center [288, 355] width 548 height 10
click at [23, 359] on input"] "Manches 3/4" at bounding box center [18, 355] width 8 height 8
click at [70, 360] on label "Manches 3/4" at bounding box center [288, 355] width 548 height 10
click at [23, 360] on input"] "Manches 3/4" at bounding box center [18, 355] width 8 height 8
checkbox input"] "false"
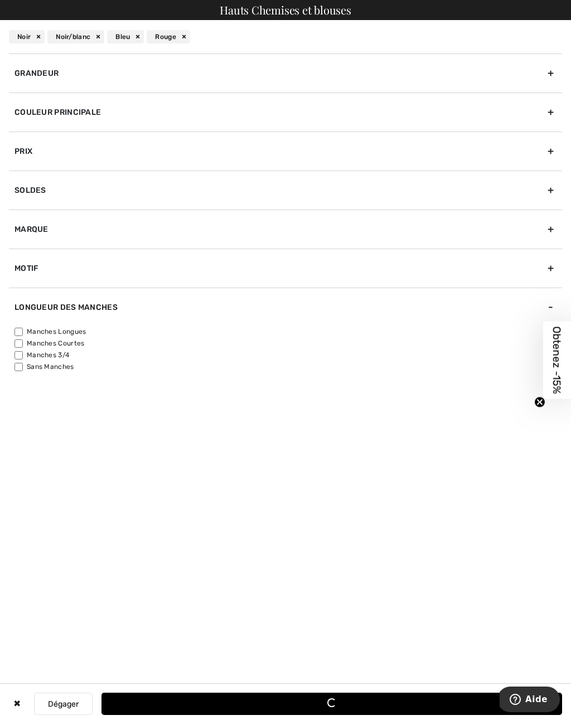
click at [87, 348] on label "Manches Courtes" at bounding box center [288, 343] width 548 height 10
click at [23, 348] on input"] "Manches Courtes" at bounding box center [18, 344] width 8 height 8
checkbox input"] "true"
click at [78, 369] on label "Sans Manches" at bounding box center [288, 367] width 548 height 10
click at [23, 369] on input"] "Sans Manches" at bounding box center [18, 367] width 8 height 8
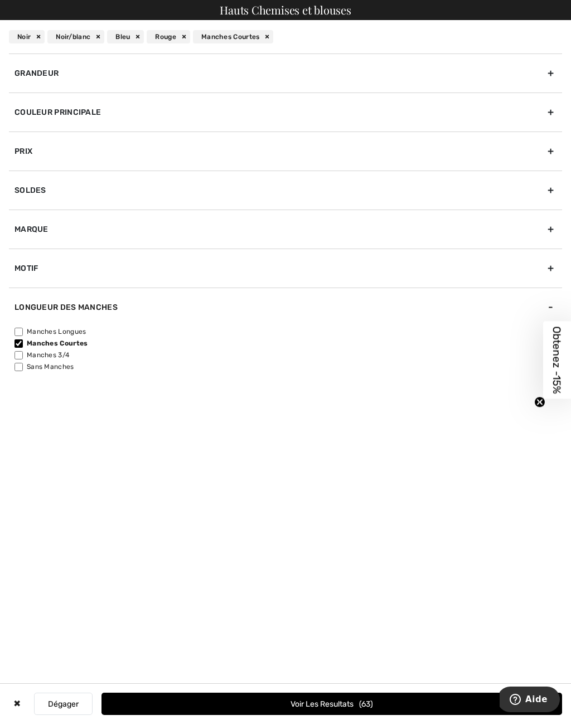
checkbox input"] "true"
click at [396, 705] on button "Voir les resultats 86" at bounding box center [331, 704] width 461 height 22
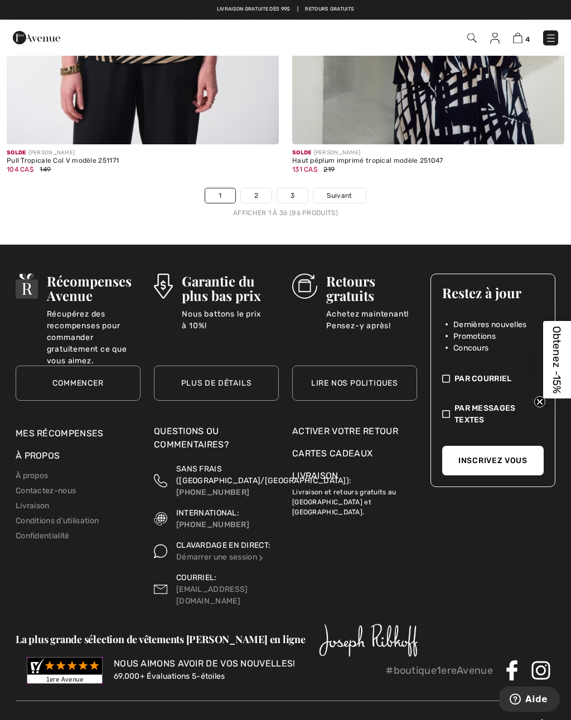
scroll to position [8606, 0]
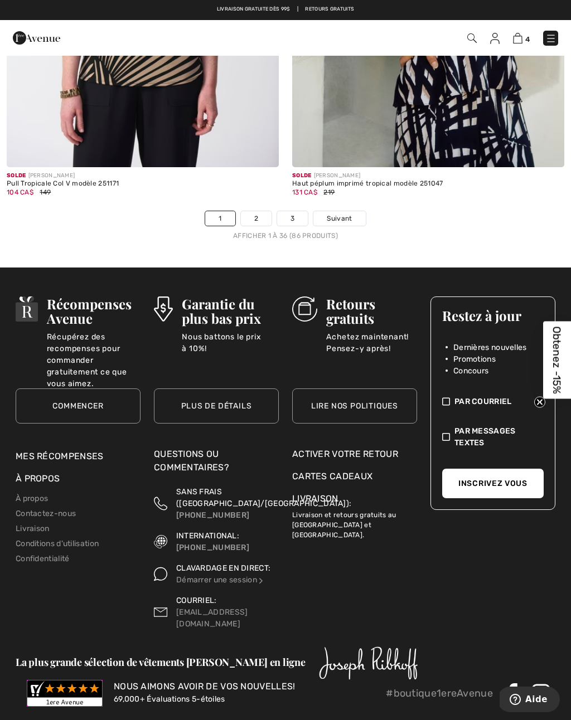
click at [260, 211] on link "2" at bounding box center [256, 218] width 31 height 14
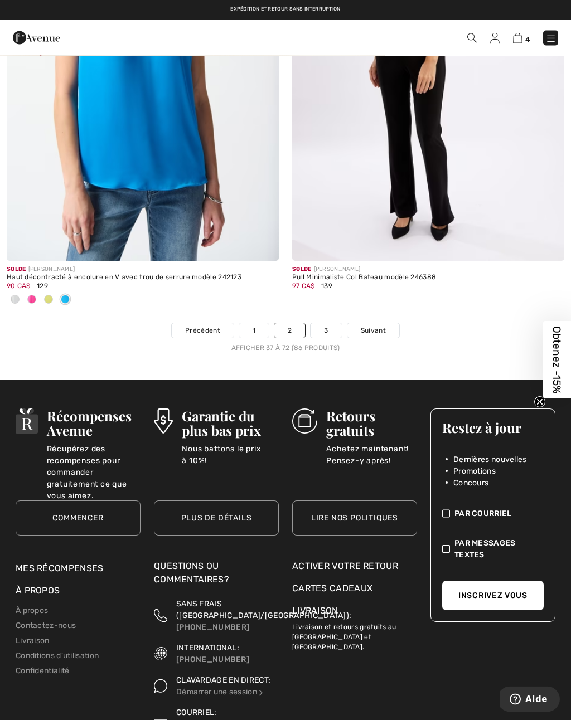
scroll to position [8496, 0]
click at [330, 323] on link "3" at bounding box center [326, 330] width 31 height 14
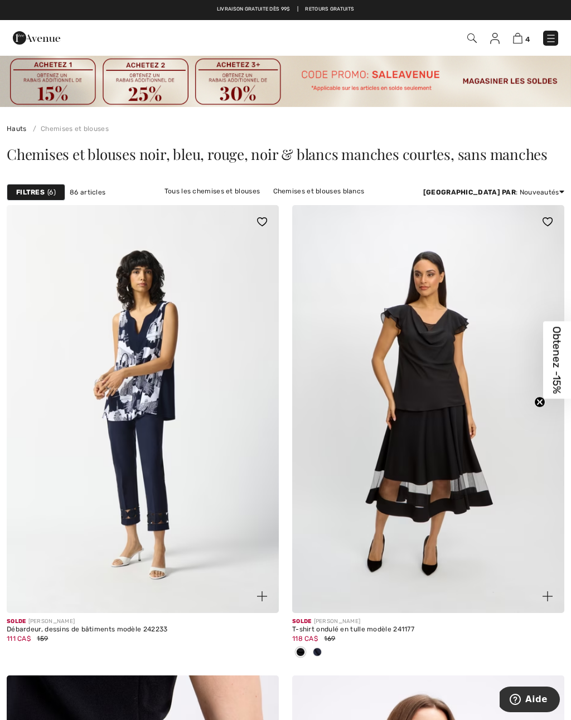
click at [519, 37] on img at bounding box center [517, 38] width 9 height 11
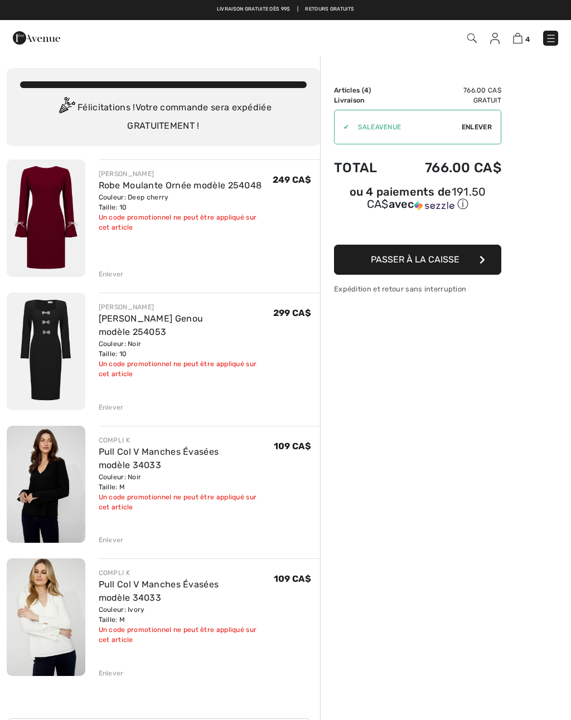
click at [113, 411] on div "Enlever" at bounding box center [111, 408] width 25 height 10
